Goal: Task Accomplishment & Management: Manage account settings

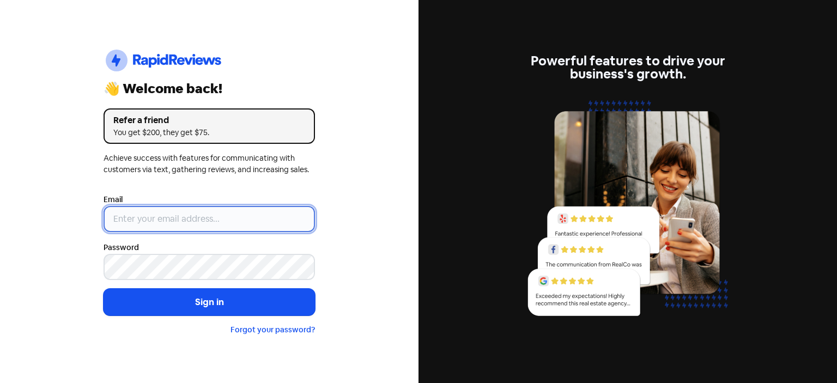
type input "[EMAIL_ADDRESS][DOMAIN_NAME]"
click at [252, 220] on input "[EMAIL_ADDRESS][DOMAIN_NAME]" at bounding box center [209, 219] width 211 height 26
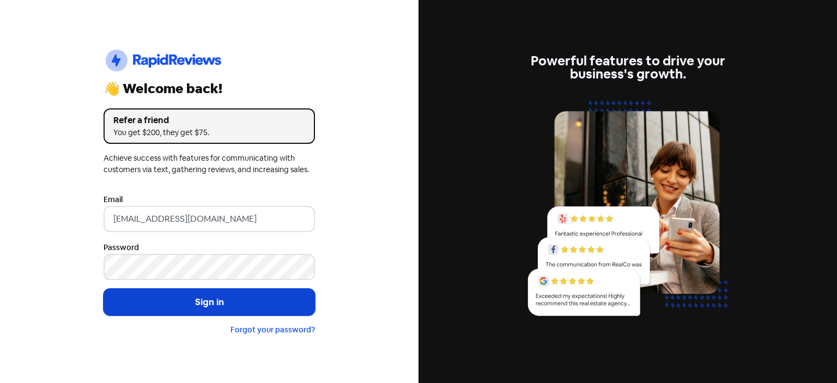
click at [247, 302] on button "Sign in" at bounding box center [209, 302] width 211 height 27
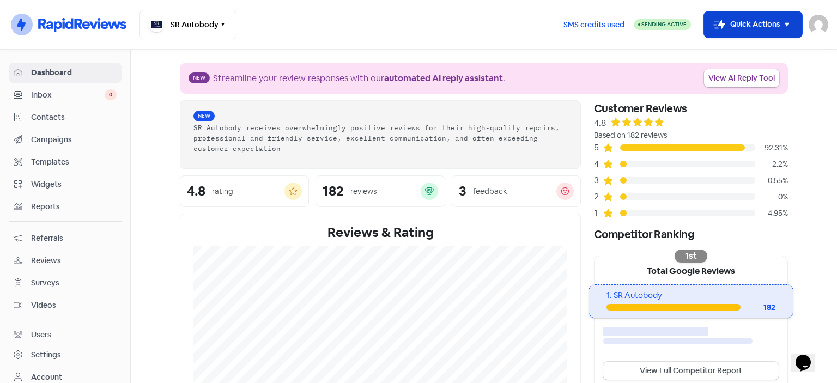
click at [782, 22] on icon "button" at bounding box center [786, 24] width 13 height 13
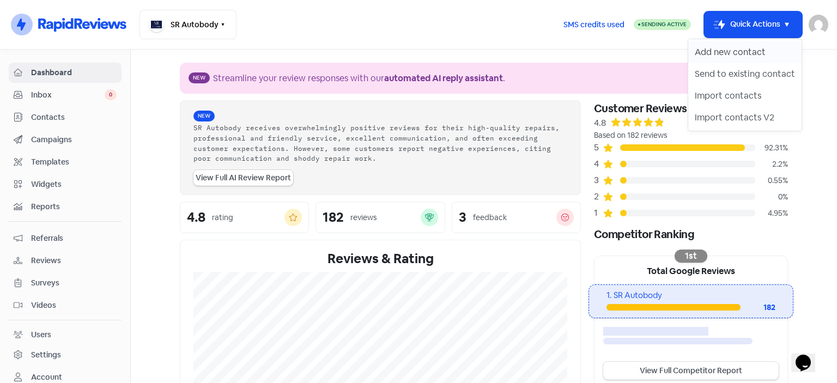
click at [750, 46] on button "Add new contact" at bounding box center [744, 52] width 113 height 22
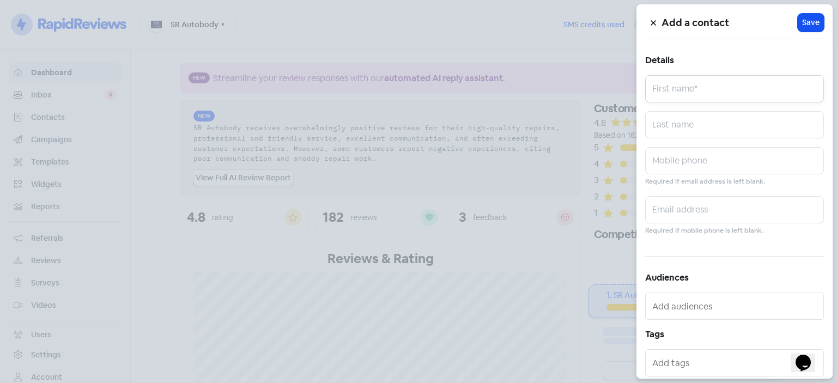
drag, startPoint x: 716, startPoint y: 89, endPoint x: 710, endPoint y: 89, distance: 6.0
click at [715, 89] on input "text" at bounding box center [734, 88] width 179 height 27
type input "k"
type input "[PERSON_NAME]"
click at [725, 130] on input "text" at bounding box center [734, 124] width 179 height 27
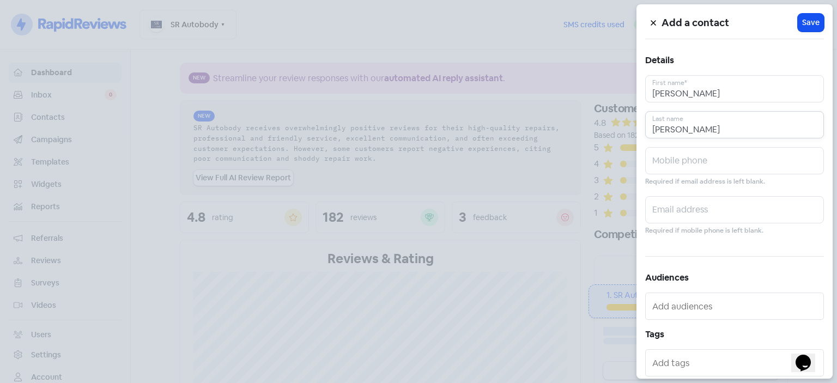
type input "COLLINS-BROWN"
click at [695, 152] on input "text" at bounding box center [734, 160] width 179 height 27
type input "0409445411"
click at [802, 23] on span "Save" at bounding box center [810, 22] width 17 height 11
